Goal: Communication & Community: Answer question/provide support

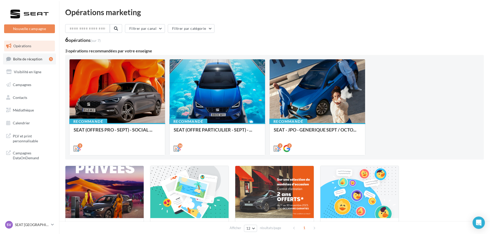
click at [34, 62] on link "Boîte de réception 1" at bounding box center [29, 58] width 53 height 11
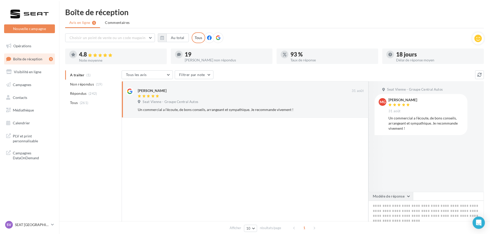
click at [395, 195] on button "Modèle de réponse" at bounding box center [391, 196] width 45 height 9
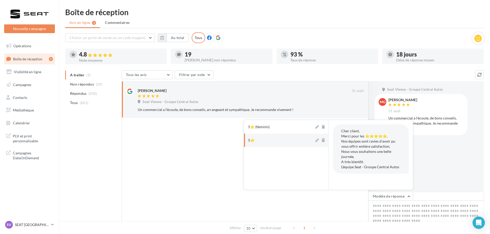
click at [269, 138] on button "5⭐" at bounding box center [279, 140] width 70 height 13
type textarea "**********"
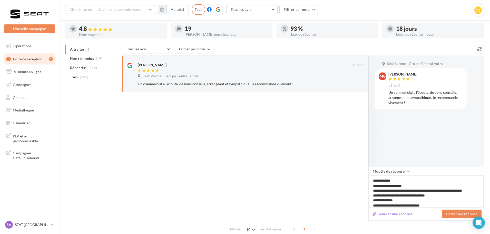
scroll to position [48, 0]
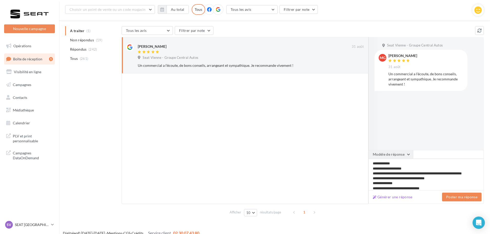
click at [407, 156] on button "Modèle de réponse" at bounding box center [391, 154] width 45 height 9
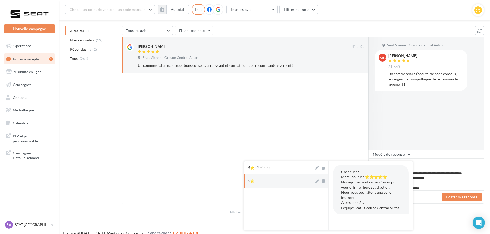
click at [269, 171] on button "5⭐ (féminin)" at bounding box center [279, 167] width 70 height 13
type textarea "**********"
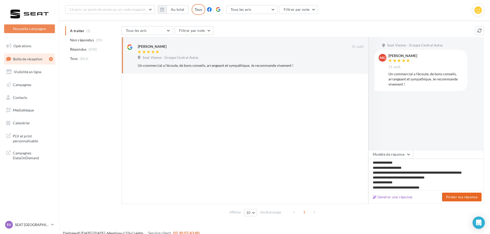
click at [455, 196] on button "Poster ma réponse" at bounding box center [462, 197] width 40 height 9
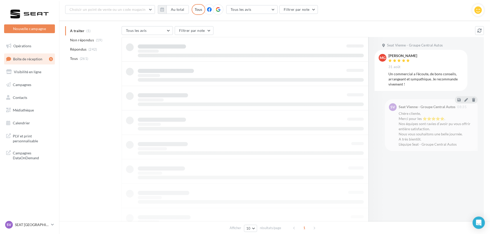
scroll to position [8, 0]
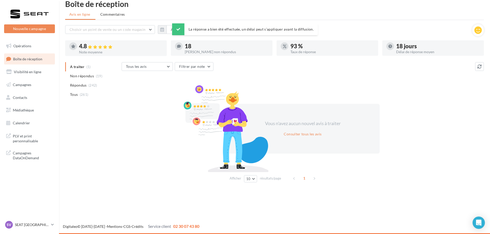
click at [59, 221] on div "Digitaleo © [DATE]-[DATE] - Mentions - CGS - Crédits Service client 02 30 07 43…" at bounding box center [245, 227] width 490 height 14
click at [52, 225] on icon at bounding box center [52, 224] width 3 height 4
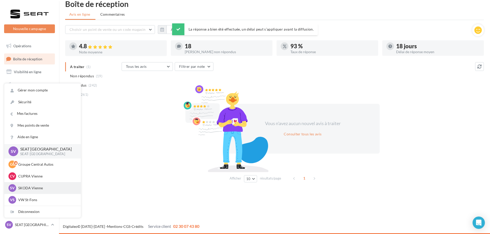
click at [47, 190] on p "SKODA Vienne" at bounding box center [46, 187] width 56 height 5
